Goal: Task Accomplishment & Management: Manage account settings

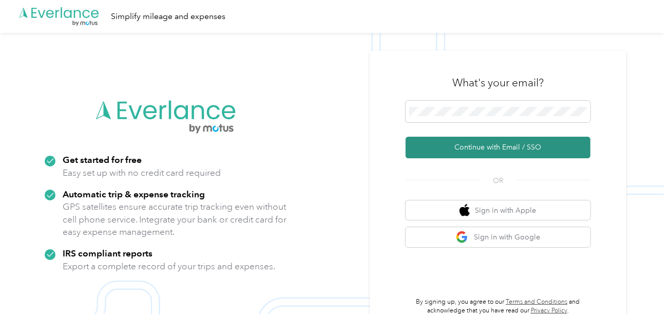
click at [455, 143] on button "Continue with Email / SSO" at bounding box center [497, 148] width 185 height 22
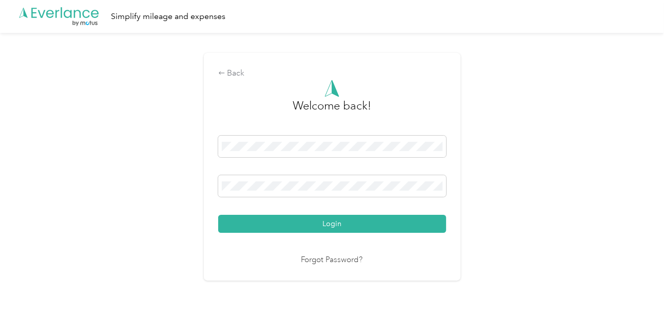
drag, startPoint x: 320, startPoint y: 221, endPoint x: 467, endPoint y: 188, distance: 150.3
click at [327, 220] on button "Login" at bounding box center [332, 224] width 228 height 18
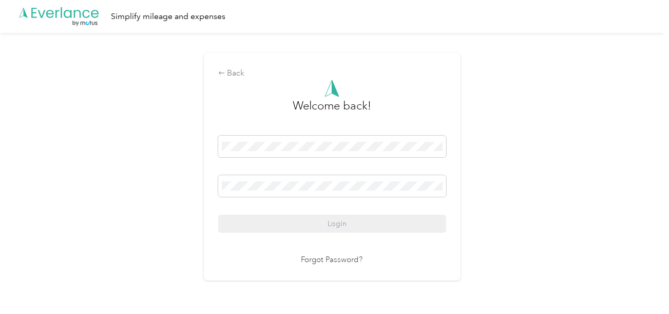
click at [544, 172] on div "Back Welcome back! Login Forgot Password?" at bounding box center [332, 171] width 664 height 276
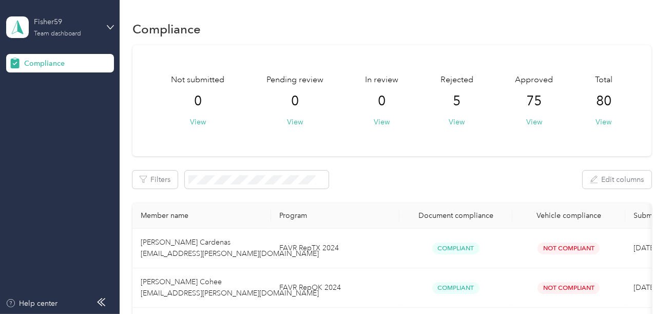
click at [55, 17] on div "Fisher59 Team dashboard" at bounding box center [60, 27] width 108 height 36
click at [54, 106] on div "Log out" at bounding box center [114, 108] width 202 height 18
